Goal: Information Seeking & Learning: Learn about a topic

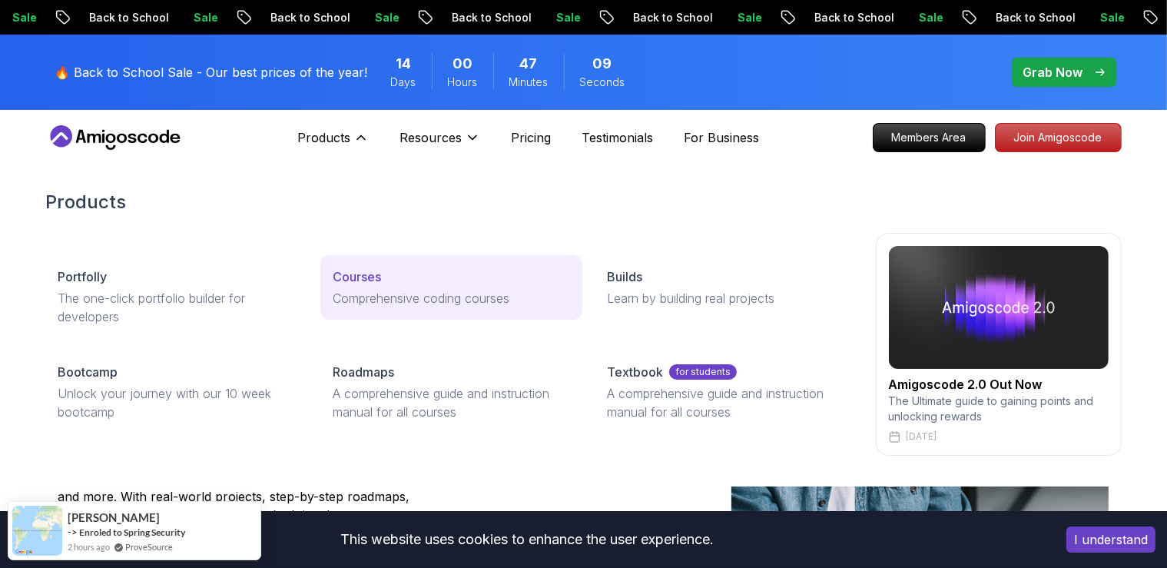
click at [367, 279] on p "Courses" at bounding box center [357, 276] width 48 height 18
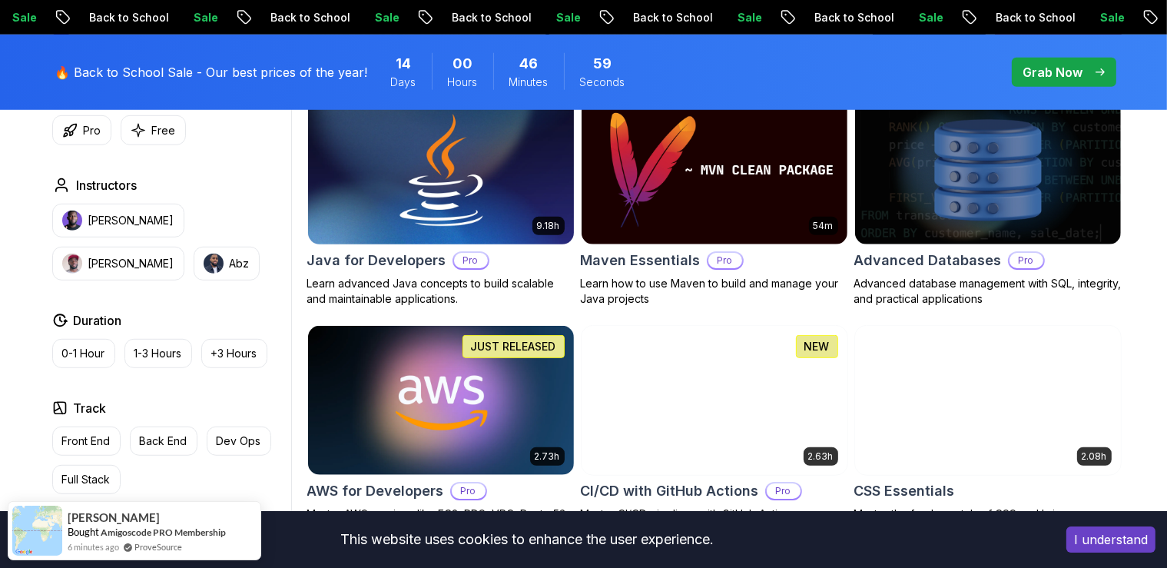
scroll to position [1217, 0]
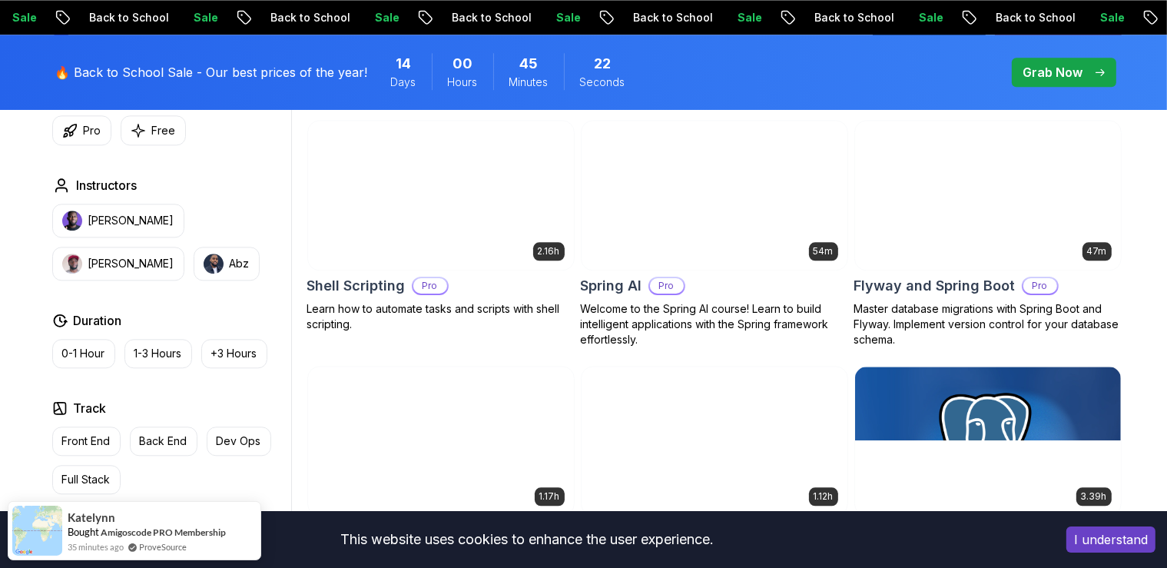
scroll to position [3895, 0]
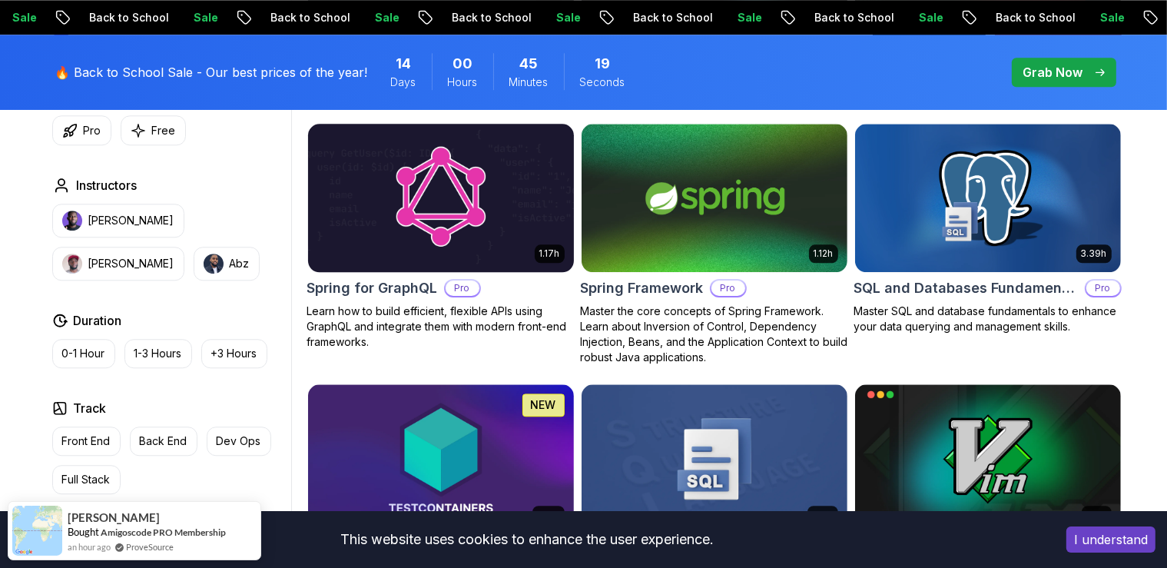
click at [387, 277] on h2 "Spring for GraphQL" at bounding box center [372, 288] width 131 height 22
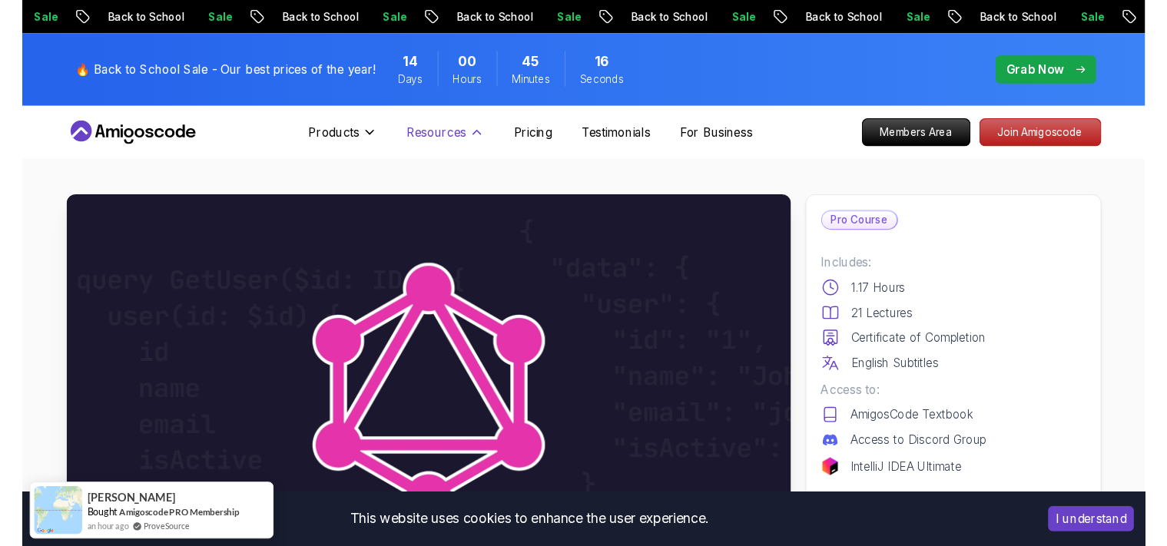
scroll to position [243, 0]
